Goal: Use online tool/utility: Utilize a website feature to perform a specific function

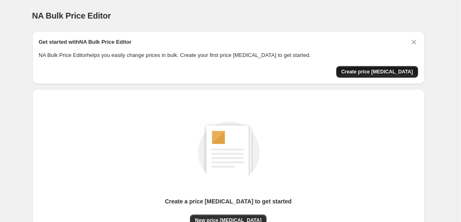
click at [363, 76] on button "Create price [MEDICAL_DATA]" at bounding box center [378, 72] width 82 height 12
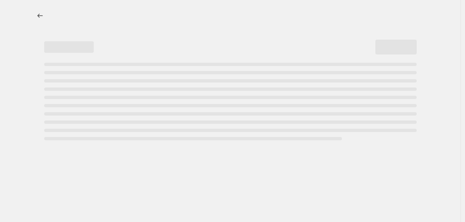
select select "percentage"
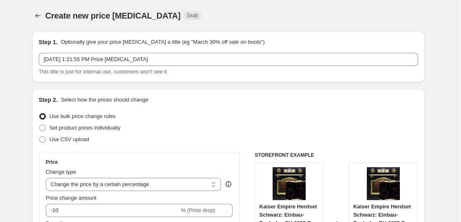
scroll to position [207, 0]
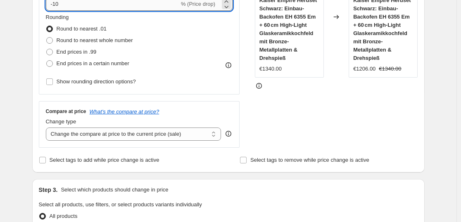
click at [112, 5] on input "-10" at bounding box center [113, 4] width 134 height 13
type input "-1"
type input "-35"
click at [53, 52] on span at bounding box center [49, 52] width 7 height 7
click at [47, 49] on input "End prices in .99" at bounding box center [46, 49] width 0 height 0
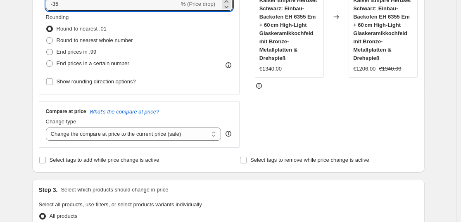
radio input "true"
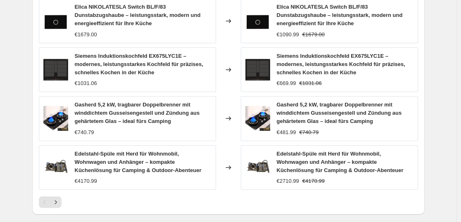
scroll to position [659, 0]
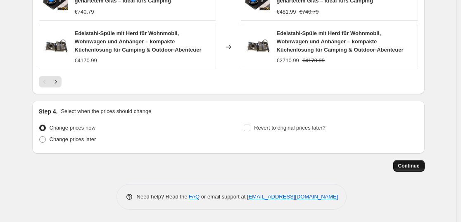
click at [403, 162] on button "Continue" at bounding box center [409, 166] width 31 height 12
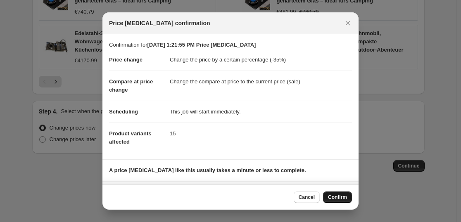
click at [339, 197] on span "Confirm" at bounding box center [337, 197] width 19 height 7
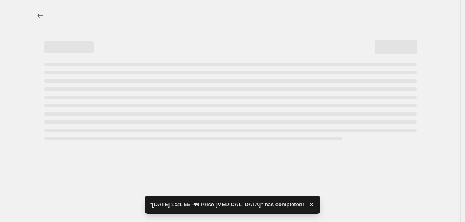
select select "percentage"
